Goal: Find specific fact: Find specific fact

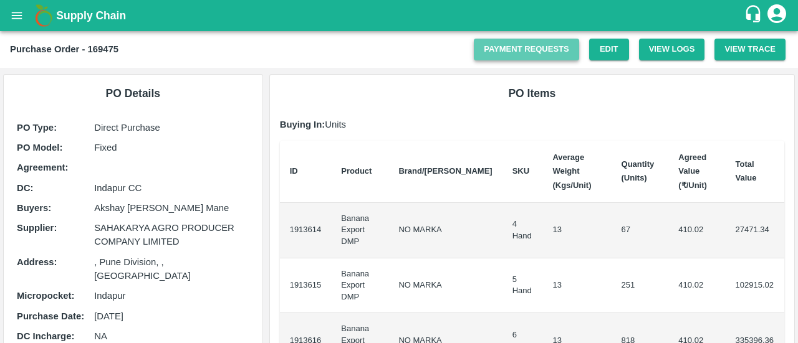
click at [502, 50] on link "Payment Requests" at bounding box center [526, 50] width 105 height 22
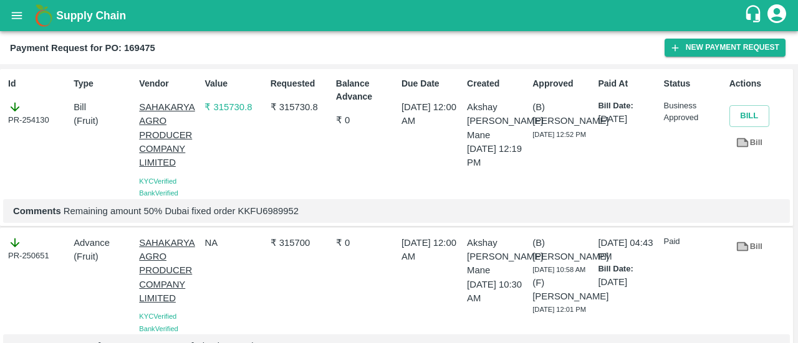
click at [274, 206] on p "Comments Remaining amount 50% Dubai fixed order KKFU6989952" at bounding box center [396, 211] width 766 height 14
copy p "KKFU6989952"
